Goal: Transaction & Acquisition: Purchase product/service

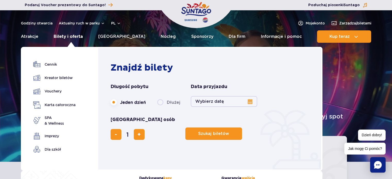
click at [77, 32] on link "Bilety i oferta" at bounding box center [68, 36] width 29 height 12
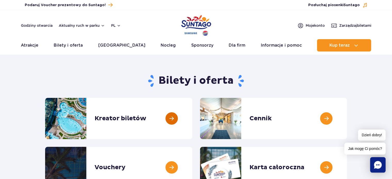
click at [192, 122] on link at bounding box center [192, 118] width 0 height 41
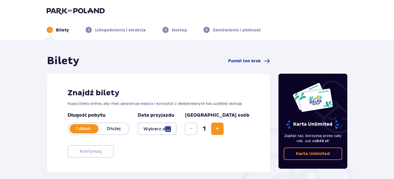
click at [177, 127] on div at bounding box center [157, 129] width 39 height 12
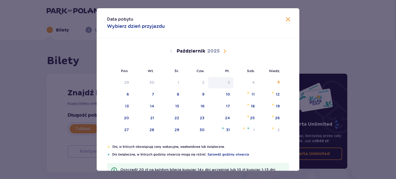
click at [248, 108] on div "18" at bounding box center [246, 106] width 25 height 11
type input "[DATE]"
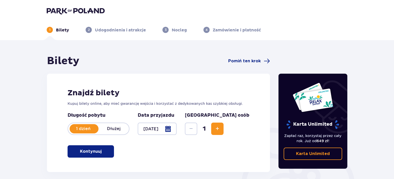
scroll to position [84, 0]
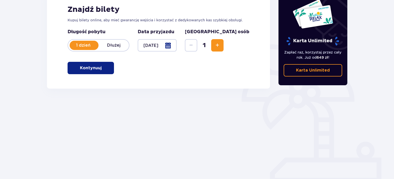
click at [220, 44] on span "Zwiększ" at bounding box center [217, 45] width 6 height 6
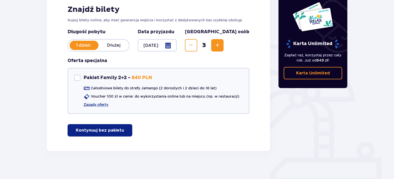
click at [220, 44] on span "Zwiększ" at bounding box center [217, 45] width 6 height 6
click at [104, 130] on p "Kontynuuj bez pakietu" at bounding box center [100, 131] width 48 height 6
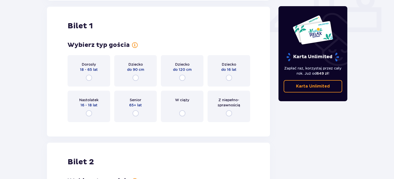
scroll to position [234, 0]
click at [90, 78] on input "radio" at bounding box center [89, 77] width 6 height 6
radio input "true"
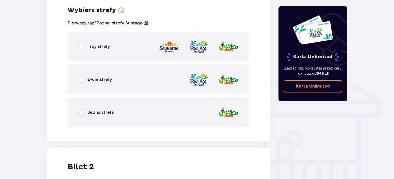
scroll to position [363, 0]
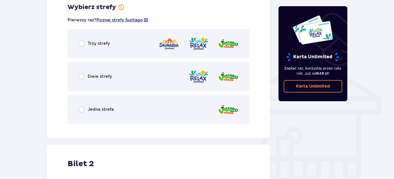
click at [82, 77] on input "radio" at bounding box center [81, 76] width 6 height 6
radio input "true"
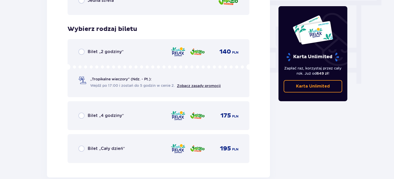
scroll to position [491, 0]
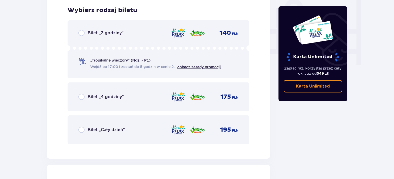
click at [80, 96] on input "radio" at bounding box center [81, 97] width 6 height 6
radio input "true"
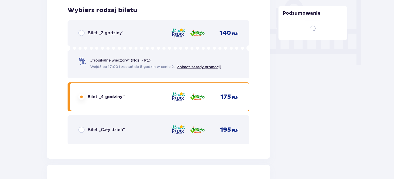
scroll to position [649, 0]
